Goal: Task Accomplishment & Management: Complete application form

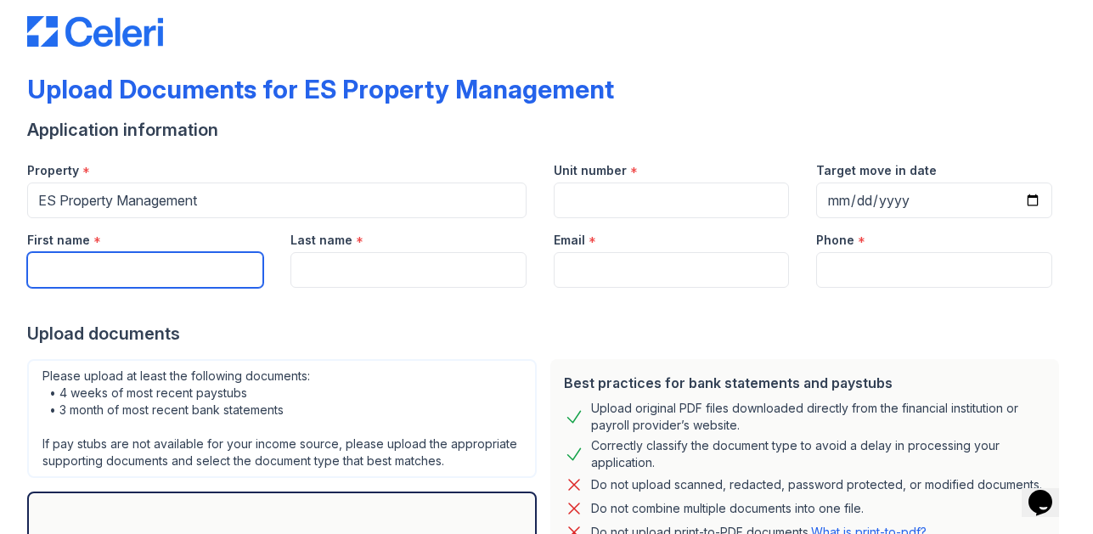
click at [192, 266] on input "First name" at bounding box center [145, 270] width 236 height 36
type input "[PERSON_NAME]"
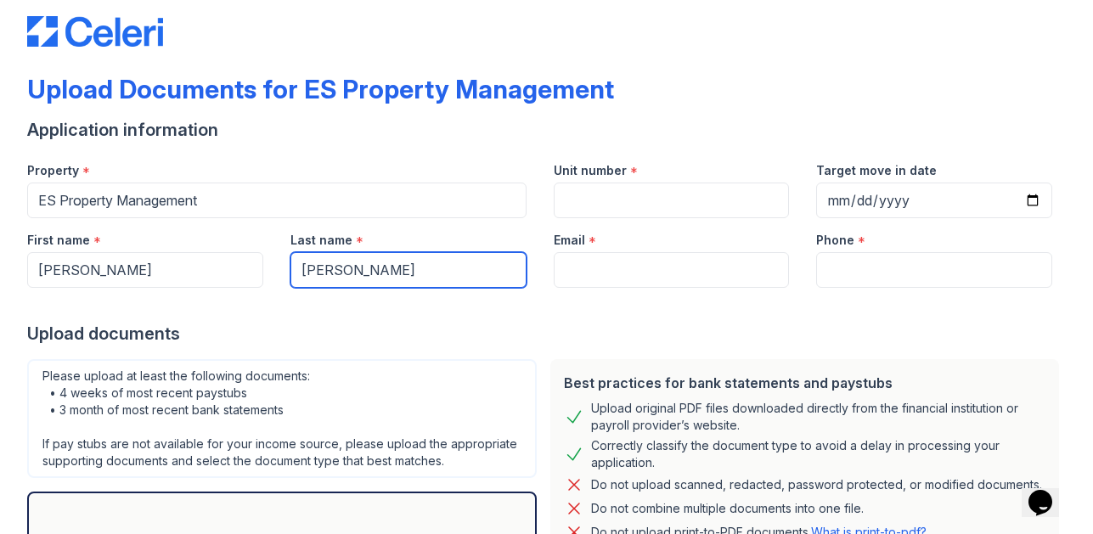
type input "[PERSON_NAME]"
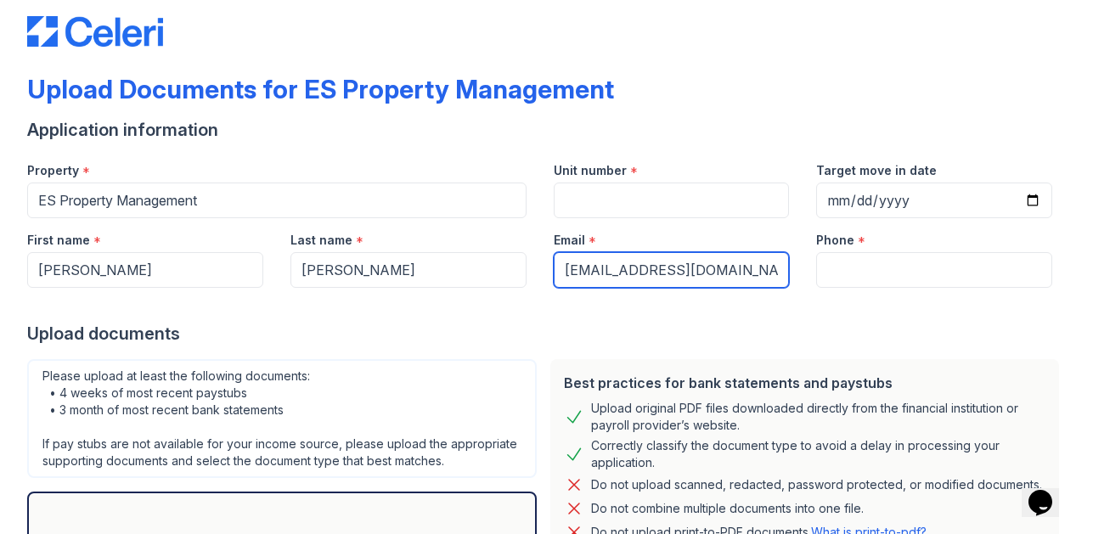
type input "[EMAIL_ADDRESS][DOMAIN_NAME]"
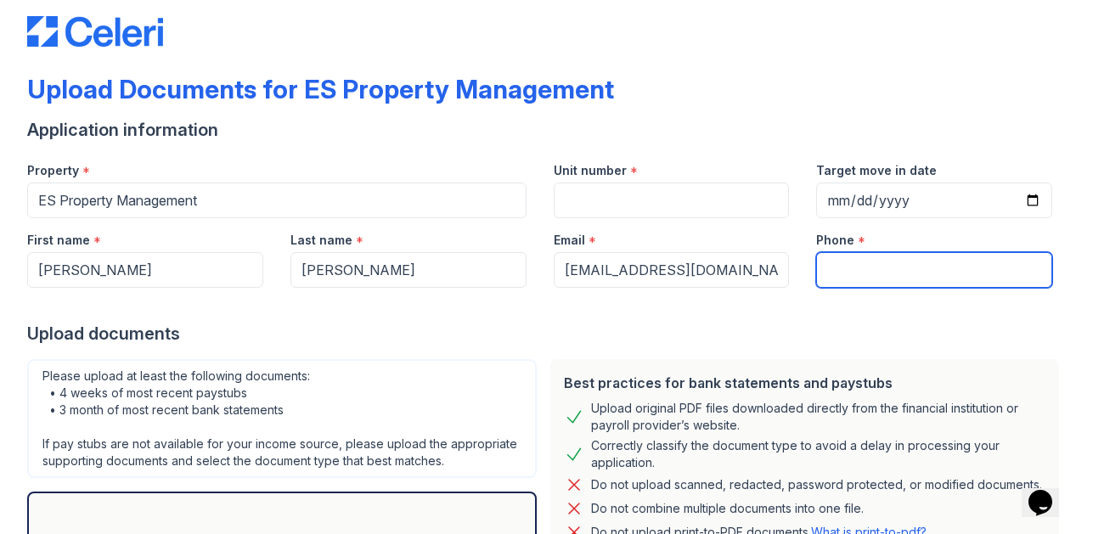
click at [856, 264] on input "Phone" at bounding box center [934, 270] width 236 height 36
type input "7657213130"
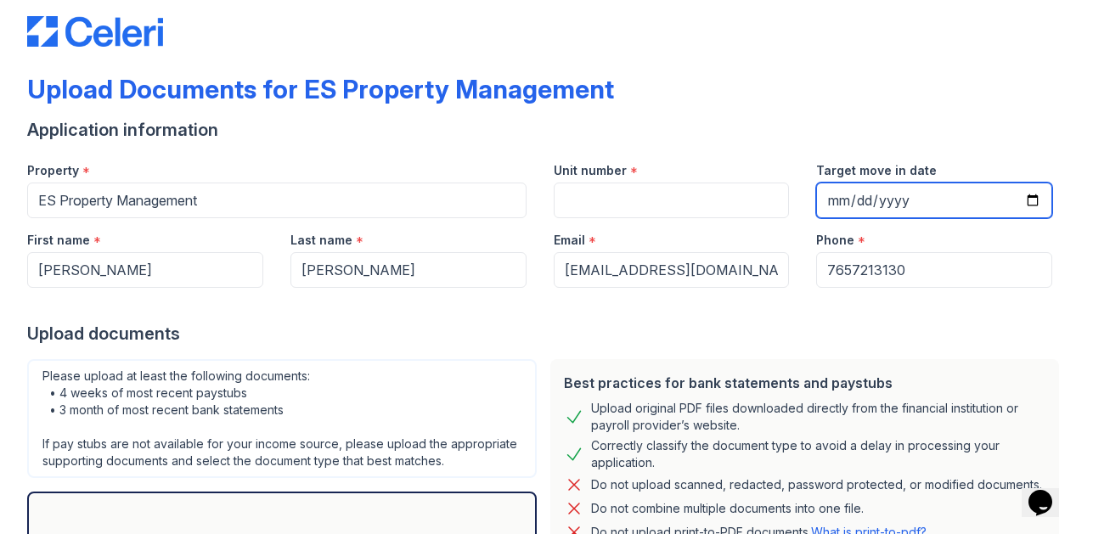
click at [1043, 211] on input "Target move in date" at bounding box center [934, 201] width 236 height 36
click at [1032, 199] on input "Target move in date" at bounding box center [934, 201] width 236 height 36
type input "[DATE]"
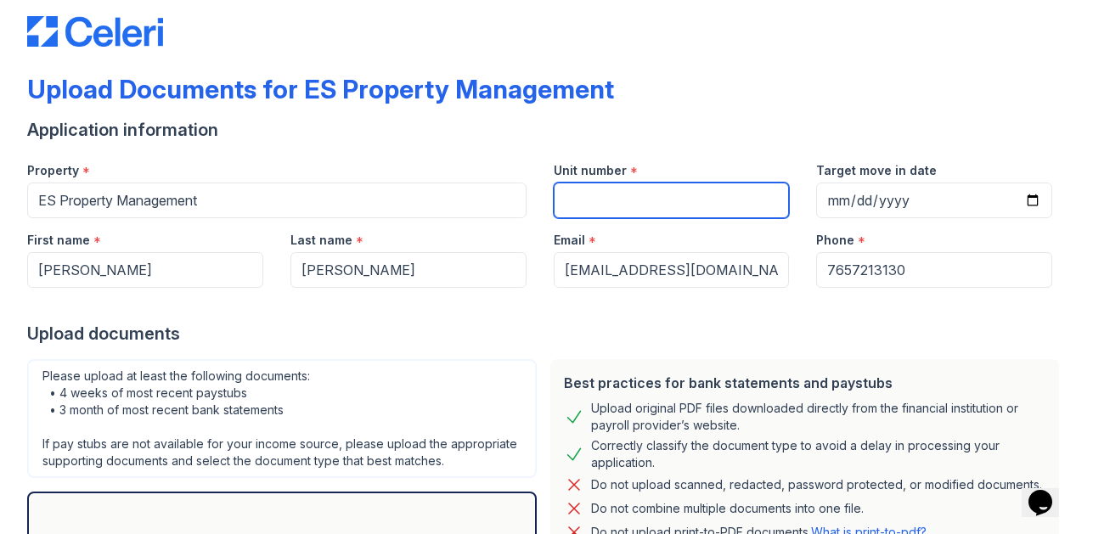
click at [627, 183] on input "Unit number" at bounding box center [672, 201] width 236 height 36
type input "6476"
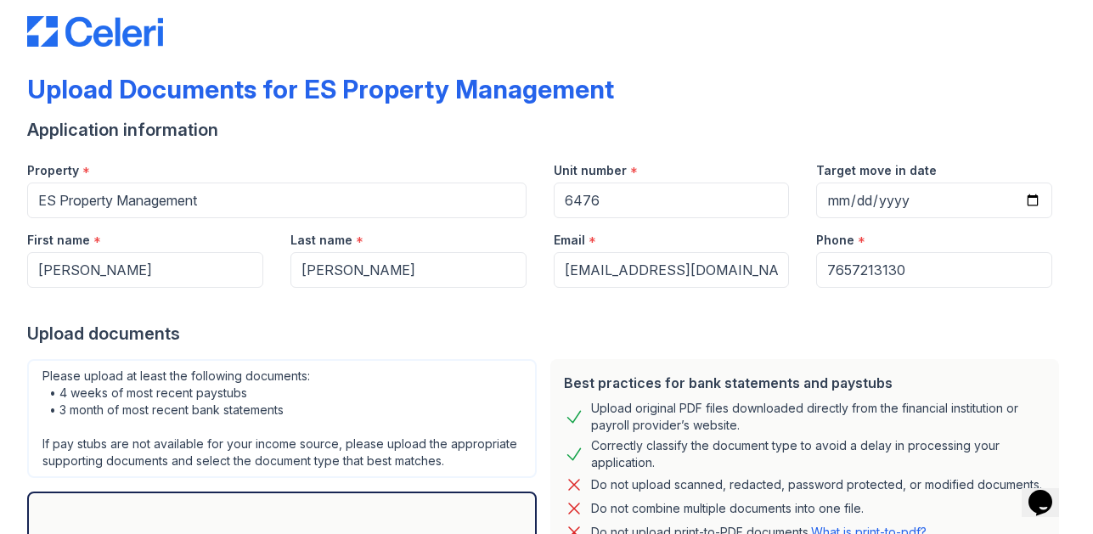
click at [774, 91] on div "Upload Documents for ES Property Management" at bounding box center [546, 96] width 1038 height 44
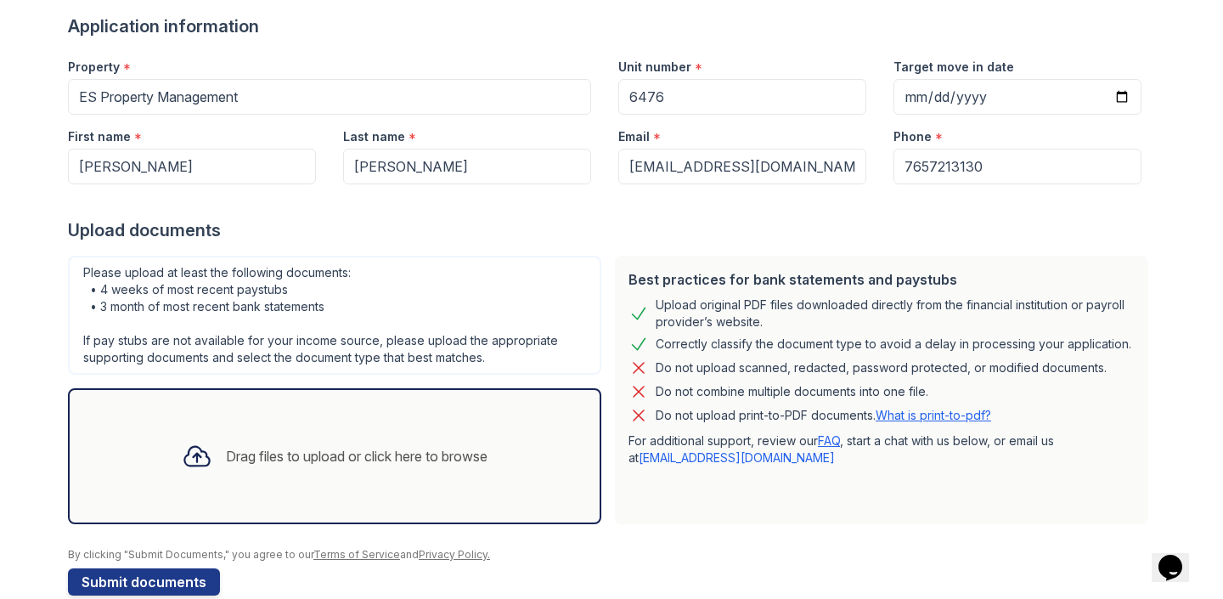
scroll to position [159, 0]
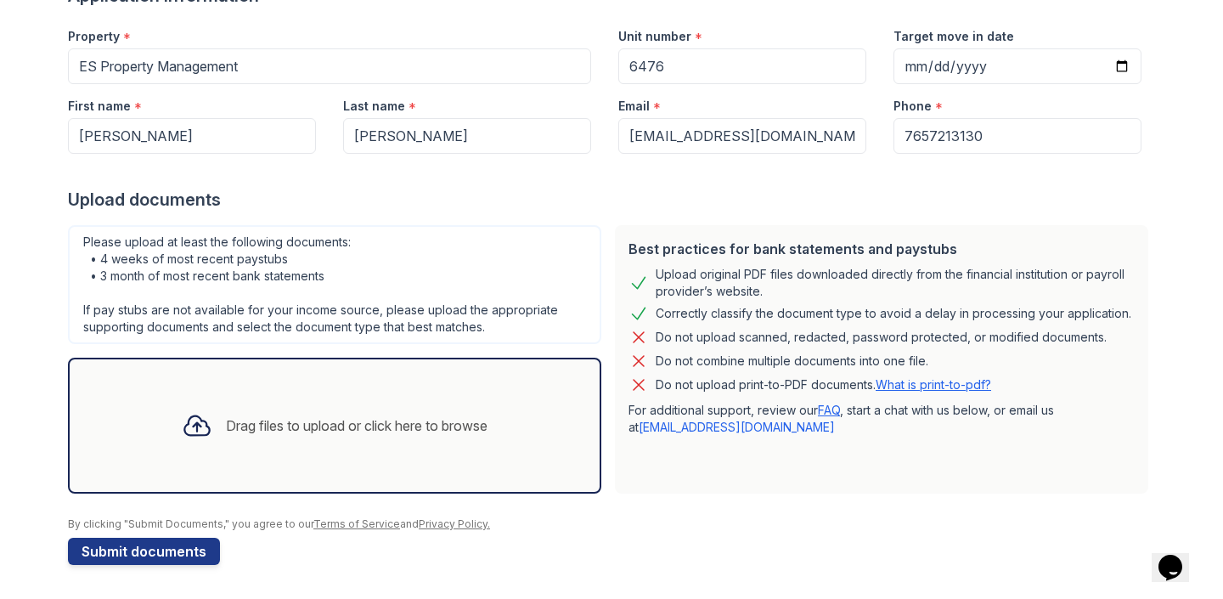
click at [290, 419] on div "Drag files to upload or click here to browse" at bounding box center [357, 425] width 262 height 20
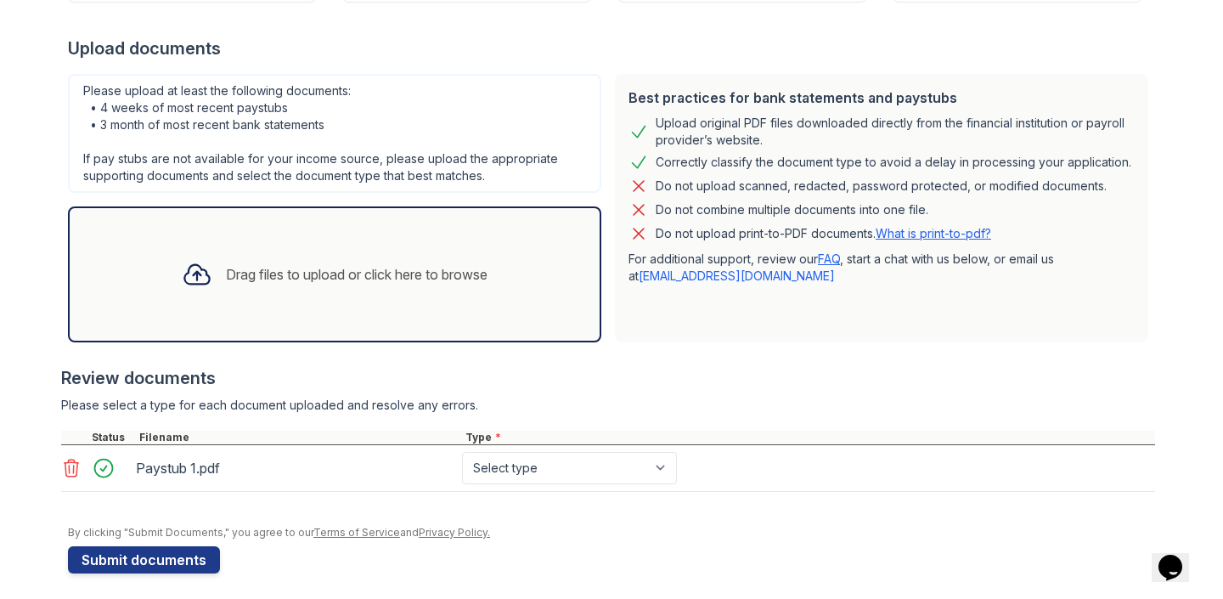
scroll to position [313, 0]
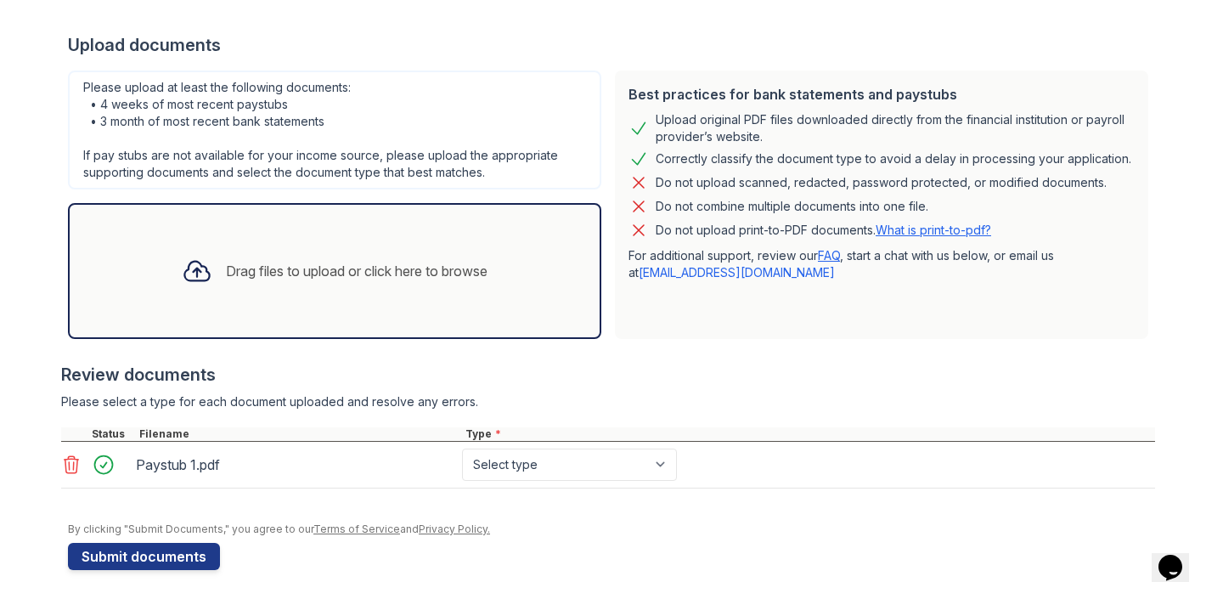
click at [351, 301] on div "Drag files to upload or click here to browse" at bounding box center [334, 271] width 533 height 136
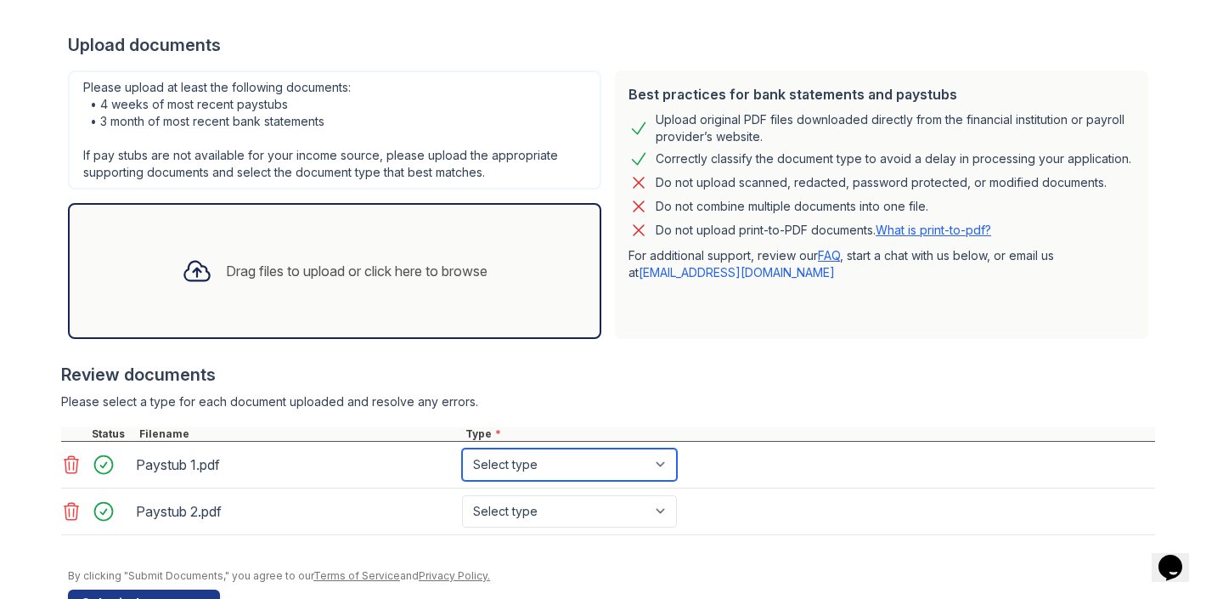
click at [600, 470] on select "Select type Paystub Bank Statement Offer Letter Tax Documents Benefit Award Let…" at bounding box center [569, 464] width 215 height 32
select select "paystub"
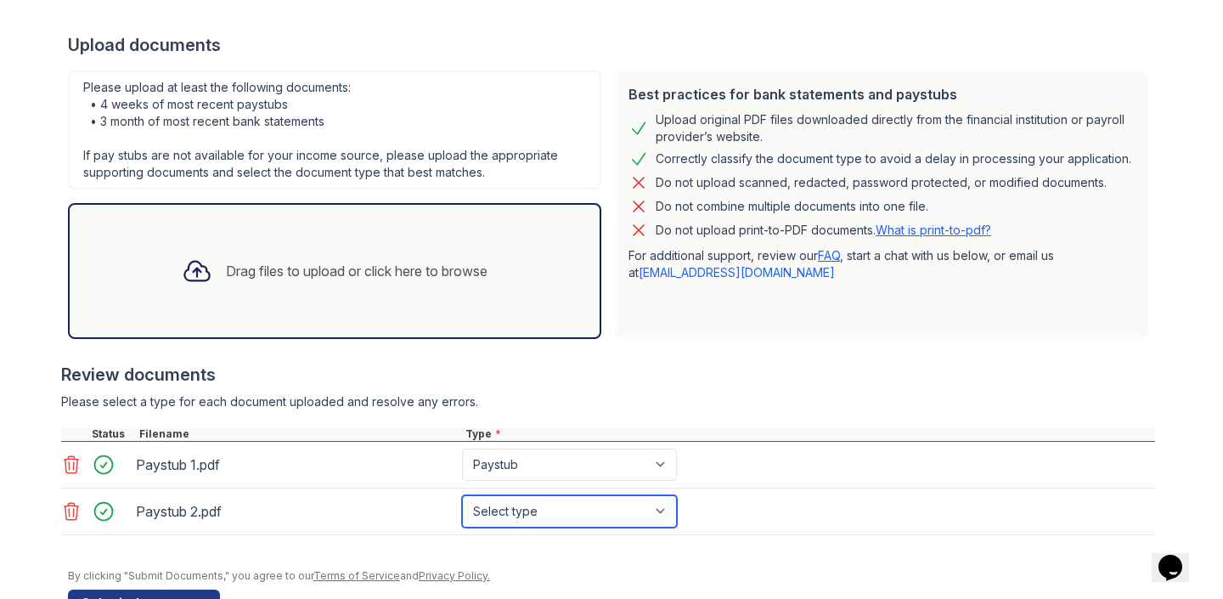
click at [566, 506] on select "Select type Paystub Bank Statement Offer Letter Tax Documents Benefit Award Let…" at bounding box center [569, 511] width 215 height 32
select select "paystub"
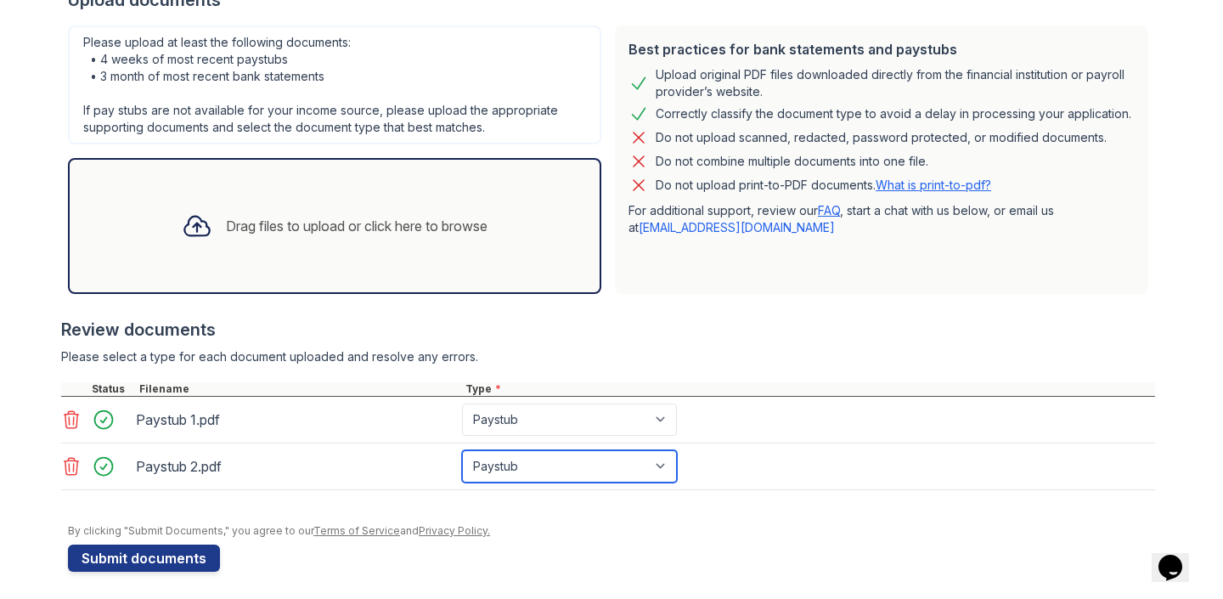
scroll to position [364, 0]
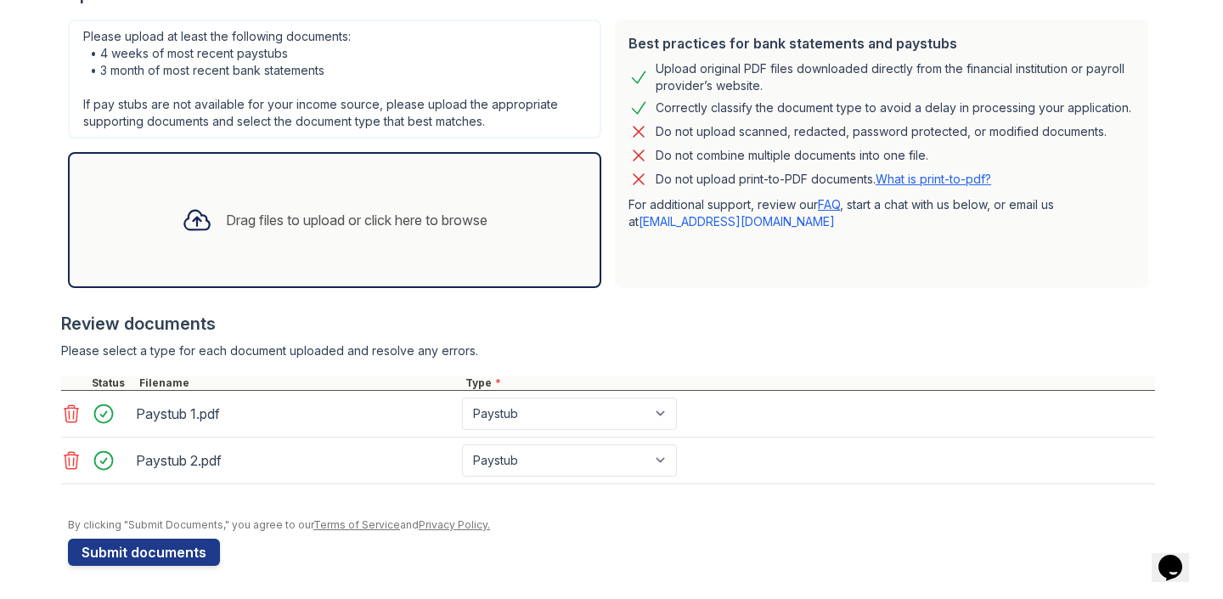
click at [313, 227] on div "Drag files to upload or click here to browse" at bounding box center [357, 220] width 262 height 20
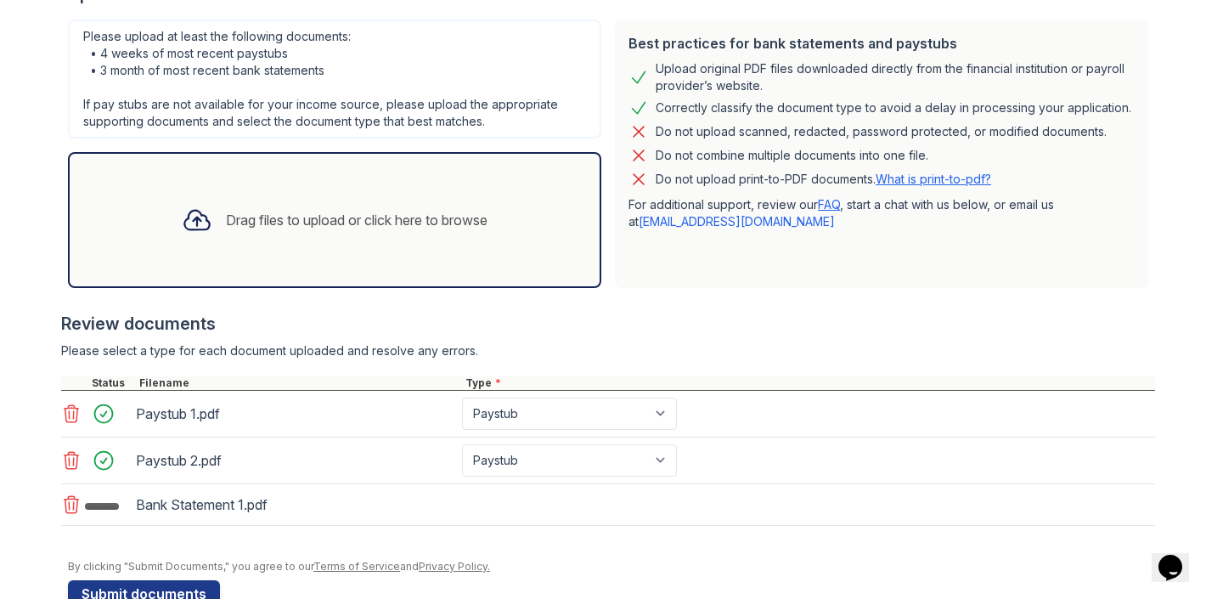
click at [392, 226] on div "Drag files to upload or click here to browse" at bounding box center [357, 220] width 262 height 20
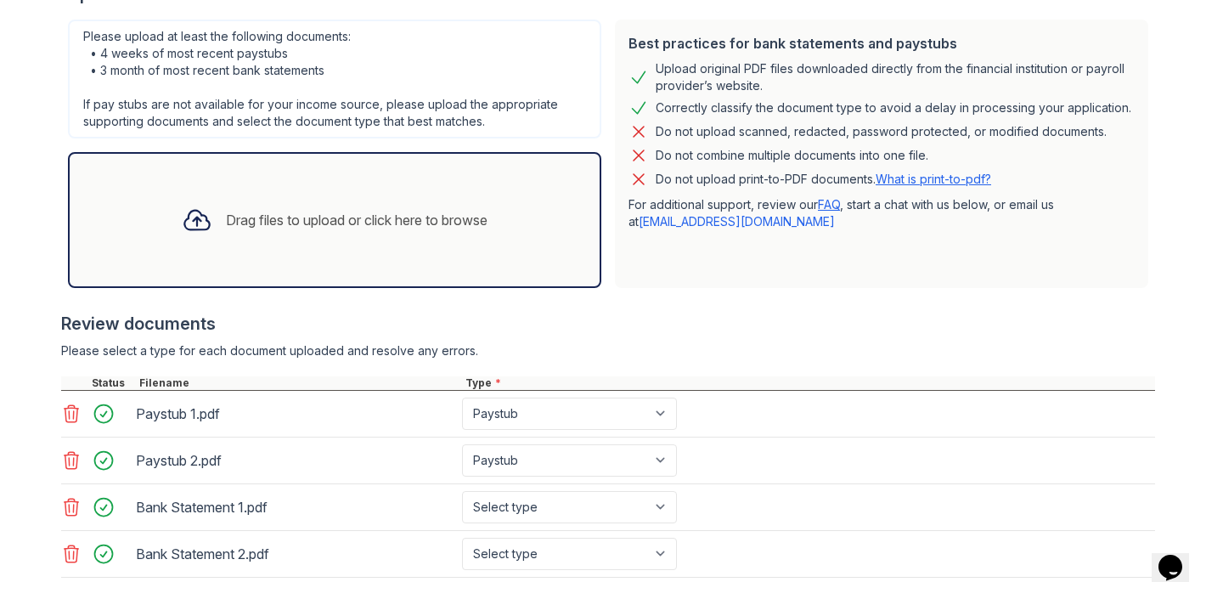
click at [477, 230] on div "Drag files to upload or click here to browse" at bounding box center [334, 220] width 333 height 58
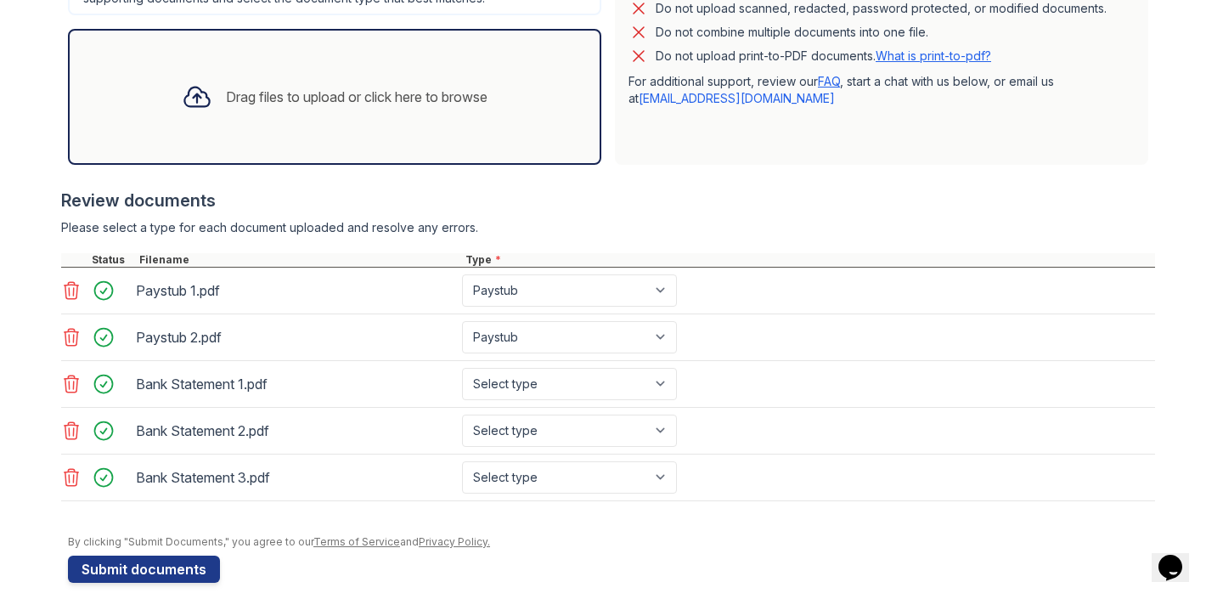
scroll to position [492, 0]
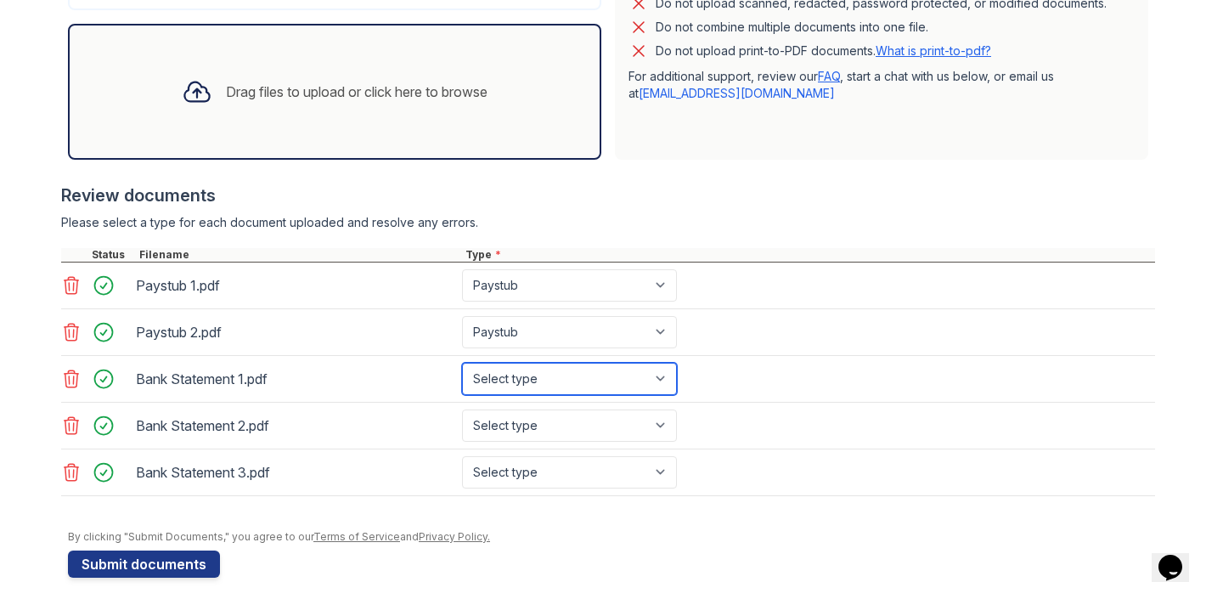
click at [555, 382] on select "Select type Paystub Bank Statement Offer Letter Tax Documents Benefit Award Let…" at bounding box center [569, 379] width 215 height 32
select select "bank_statement"
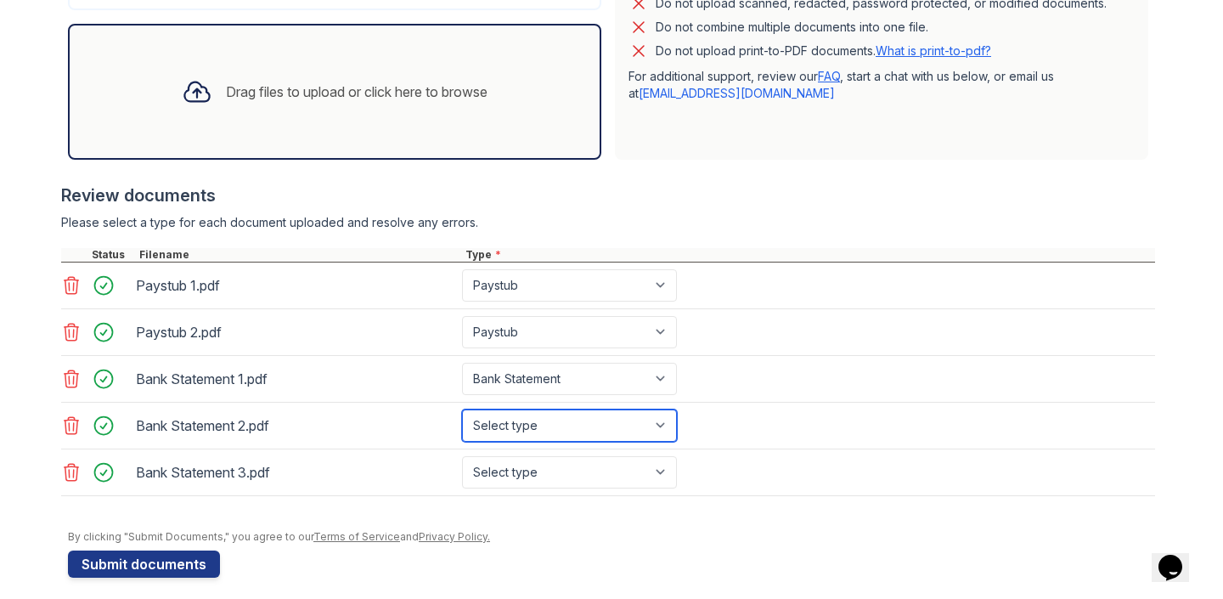
click at [537, 425] on select "Select type Paystub Bank Statement Offer Letter Tax Documents Benefit Award Let…" at bounding box center [569, 425] width 215 height 32
select select "bank_statement"
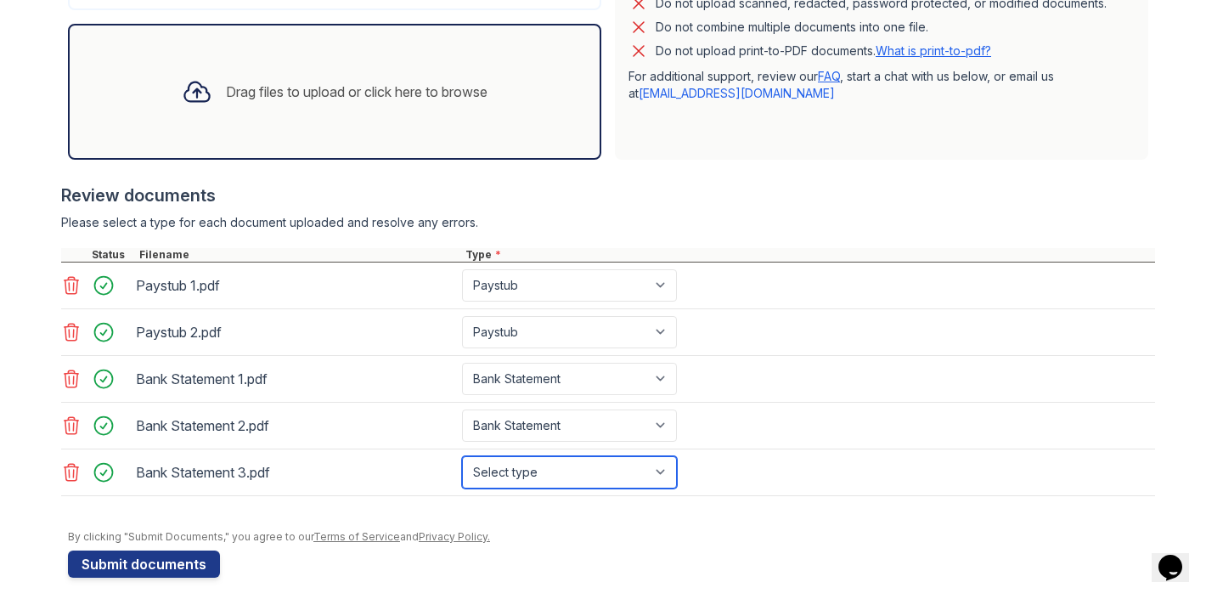
click at [514, 477] on select "Select type Paystub Bank Statement Offer Letter Tax Documents Benefit Award Let…" at bounding box center [569, 472] width 215 height 32
select select "bank_statement"
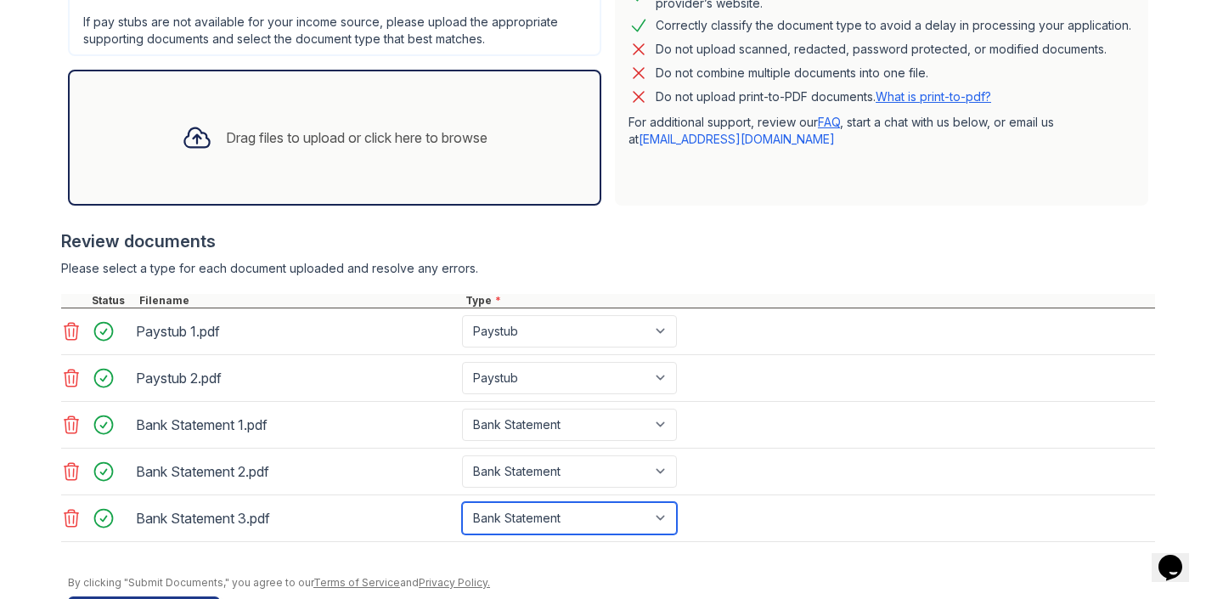
scroll to position [505, 0]
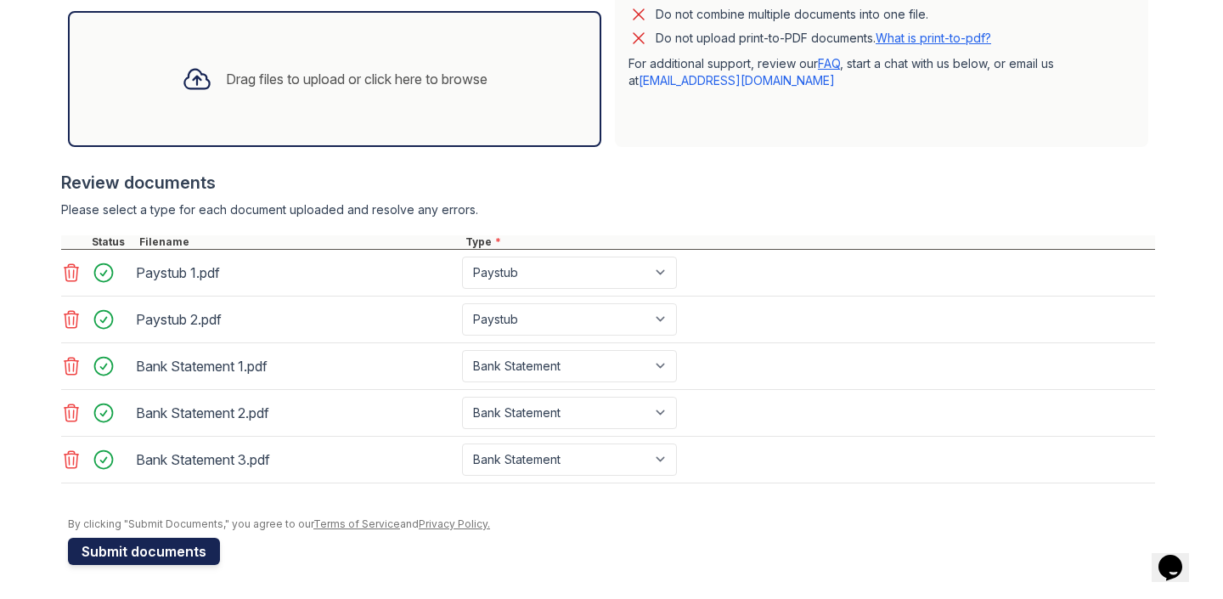
click at [111, 533] on button "Submit documents" at bounding box center [144, 550] width 152 height 27
